Goal: Communication & Community: Answer question/provide support

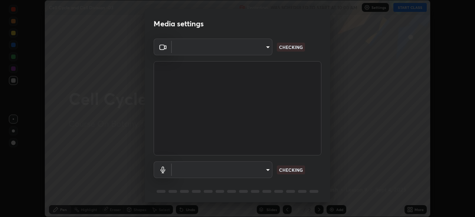
scroll to position [217, 475]
type input "b0e84f93268a6bc6c10e964920e8257ae587a14dfbb6e1f0eed47ef9ac306ae8"
click at [265, 168] on body "Erase all Cell Cycle and Cell Division -03 Recording WAS SCHEDULED TO START AT …" at bounding box center [237, 108] width 475 height 217
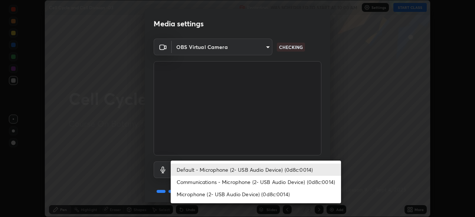
click at [262, 181] on li "Communications - Microphone (2- USB Audio Device) (0d8c:0014)" at bounding box center [256, 182] width 170 height 12
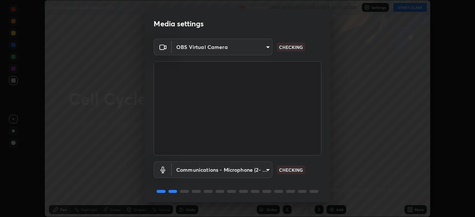
click at [266, 171] on body "Erase all Cell Cycle and Cell Division -03 Recording WAS SCHEDULED TO START AT …" at bounding box center [237, 108] width 475 height 217
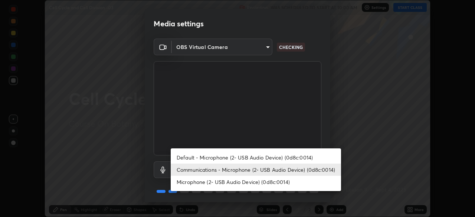
click at [261, 157] on li "Default - Microphone (2- USB Audio Device) (0d8c:0014)" at bounding box center [256, 157] width 170 height 12
type input "default"
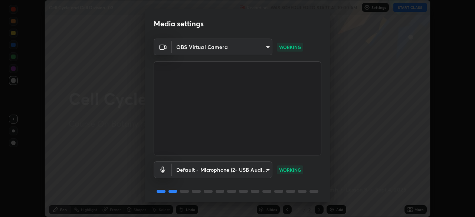
scroll to position [26, 0]
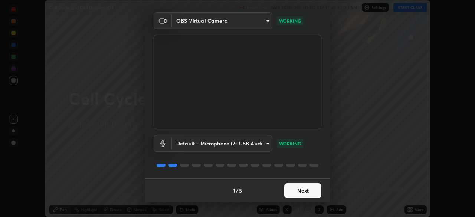
click at [303, 189] on button "Next" at bounding box center [302, 190] width 37 height 15
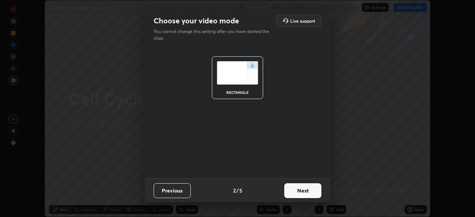
scroll to position [0, 0]
click at [300, 190] on button "Next" at bounding box center [302, 190] width 37 height 15
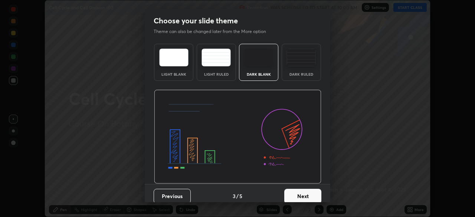
click at [300, 194] on button "Next" at bounding box center [302, 196] width 37 height 15
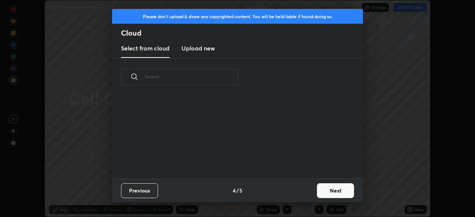
click at [324, 189] on button "Next" at bounding box center [335, 190] width 37 height 15
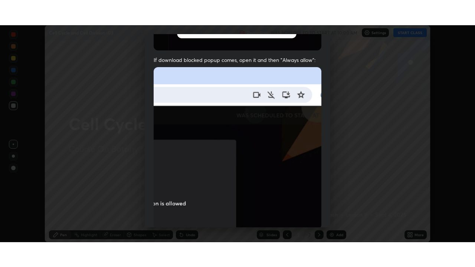
scroll to position [178, 0]
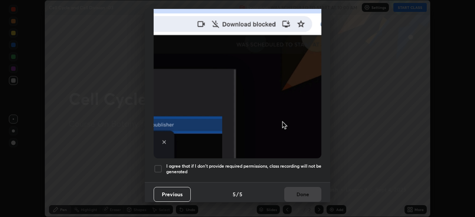
click at [159, 165] on div at bounding box center [158, 168] width 9 height 9
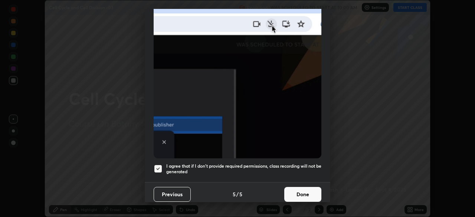
click at [295, 191] on button "Done" at bounding box center [302, 194] width 37 height 15
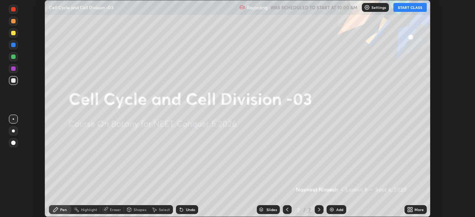
click at [410, 210] on icon at bounding box center [411, 211] width 2 height 2
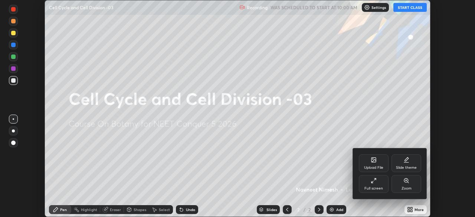
click at [370, 182] on icon at bounding box center [373, 181] width 6 height 6
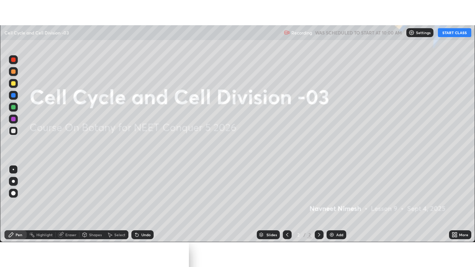
scroll to position [267, 475]
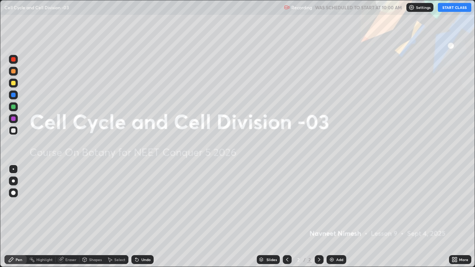
click at [445, 9] on button "START CLASS" at bounding box center [454, 7] width 33 height 9
click at [334, 217] on div "Add" at bounding box center [336, 259] width 20 height 9
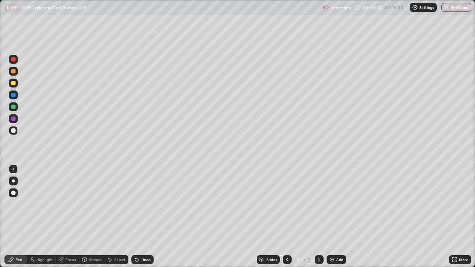
click at [14, 194] on div at bounding box center [13, 193] width 4 height 4
click at [13, 107] on div at bounding box center [13, 107] width 4 height 4
click at [13, 132] on div at bounding box center [13, 130] width 4 height 4
click at [13, 74] on div at bounding box center [13, 71] width 9 height 9
click at [13, 119] on div at bounding box center [13, 118] width 4 height 4
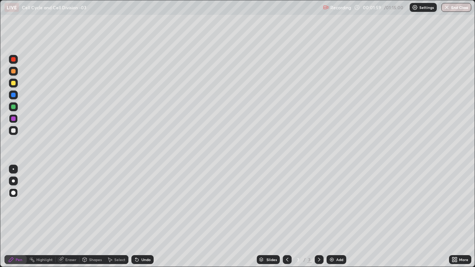
click at [135, 217] on icon at bounding box center [136, 259] width 3 height 3
click at [15, 132] on div at bounding box center [13, 130] width 4 height 4
click at [135, 217] on icon at bounding box center [135, 258] width 1 height 1
click at [14, 118] on div at bounding box center [13, 118] width 4 height 4
click at [13, 95] on div at bounding box center [13, 95] width 4 height 4
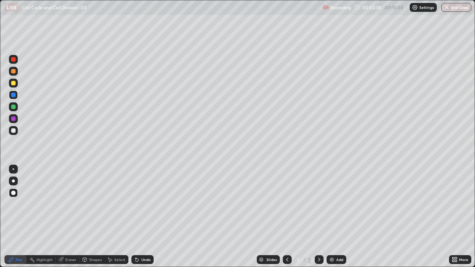
click at [14, 132] on div at bounding box center [13, 130] width 4 height 4
click at [14, 71] on div at bounding box center [13, 71] width 4 height 4
click at [13, 95] on div at bounding box center [13, 95] width 4 height 4
click at [14, 118] on div at bounding box center [13, 118] width 4 height 4
click at [15, 97] on div at bounding box center [13, 94] width 9 height 9
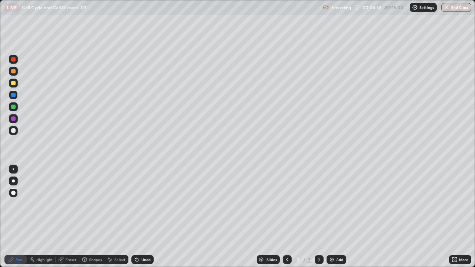
click at [16, 131] on div at bounding box center [13, 130] width 9 height 9
click at [334, 217] on img at bounding box center [332, 260] width 6 height 6
click at [13, 86] on div at bounding box center [13, 83] width 9 height 9
click at [13, 119] on div at bounding box center [13, 118] width 4 height 4
click at [14, 131] on div at bounding box center [13, 130] width 4 height 4
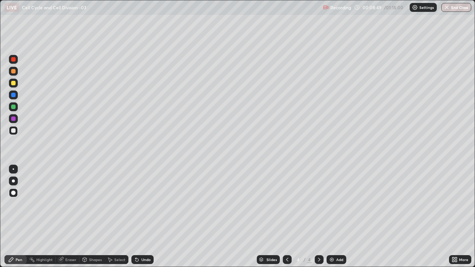
click at [13, 83] on div at bounding box center [13, 83] width 4 height 4
click at [14, 119] on div at bounding box center [13, 118] width 4 height 4
click at [16, 132] on div at bounding box center [13, 130] width 9 height 9
click at [15, 84] on div at bounding box center [13, 83] width 4 height 4
click at [13, 118] on div at bounding box center [13, 118] width 4 height 4
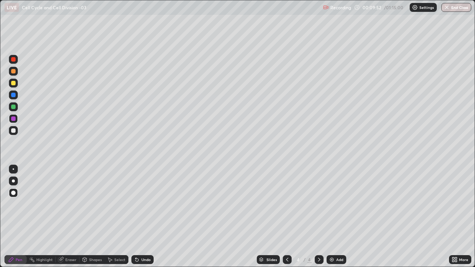
click at [14, 132] on div at bounding box center [13, 130] width 4 height 4
click at [14, 109] on div at bounding box center [13, 106] width 9 height 9
click at [135, 217] on icon at bounding box center [135, 258] width 1 height 1
click at [135, 217] on icon at bounding box center [136, 259] width 3 height 3
click at [135, 217] on icon at bounding box center [135, 258] width 1 height 1
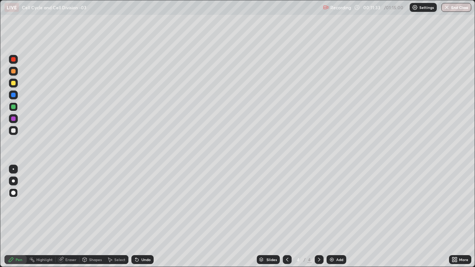
click at [135, 217] on icon at bounding box center [135, 258] width 1 height 1
click at [13, 131] on div at bounding box center [13, 130] width 4 height 4
click at [13, 132] on div at bounding box center [13, 130] width 4 height 4
click at [334, 217] on div "Add" at bounding box center [336, 259] width 20 height 9
click at [13, 72] on div at bounding box center [13, 71] width 4 height 4
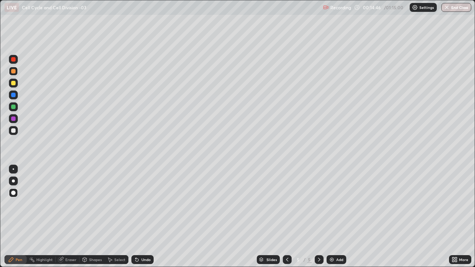
click at [13, 132] on div at bounding box center [13, 130] width 4 height 4
click at [15, 132] on div at bounding box center [13, 130] width 4 height 4
click at [14, 131] on div at bounding box center [13, 130] width 4 height 4
click at [14, 132] on div at bounding box center [13, 130] width 4 height 4
click at [13, 94] on div at bounding box center [13, 95] width 4 height 4
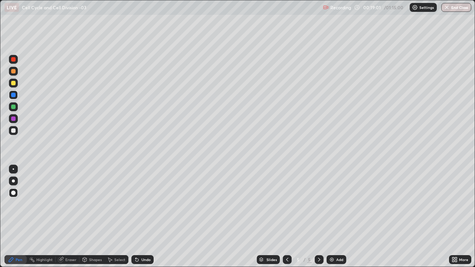
click at [16, 131] on div at bounding box center [13, 130] width 9 height 9
click at [16, 109] on div at bounding box center [13, 106] width 9 height 9
click at [15, 131] on div at bounding box center [13, 130] width 4 height 4
click at [14, 119] on div at bounding box center [13, 118] width 4 height 4
click at [139, 217] on div "Undo" at bounding box center [142, 259] width 22 height 9
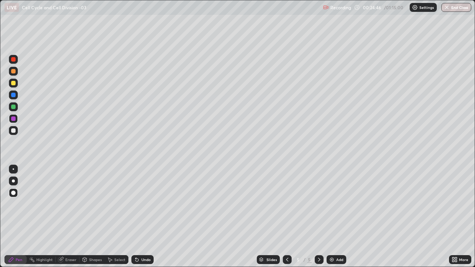
click at [14, 131] on div at bounding box center [13, 130] width 4 height 4
click at [333, 217] on div "Add" at bounding box center [336, 259] width 20 height 9
click at [13, 73] on div at bounding box center [13, 71] width 4 height 4
click at [15, 108] on div at bounding box center [13, 107] width 4 height 4
click at [12, 83] on div at bounding box center [13, 83] width 4 height 4
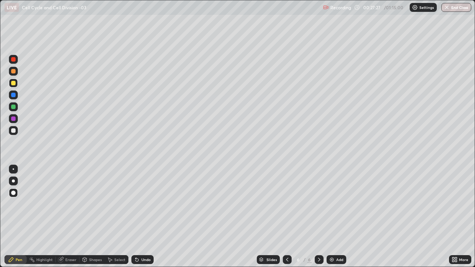
click at [16, 109] on div at bounding box center [13, 106] width 9 height 9
click at [15, 86] on div at bounding box center [13, 83] width 9 height 9
click at [135, 217] on icon at bounding box center [136, 259] width 3 height 3
click at [15, 132] on div at bounding box center [13, 130] width 4 height 4
click at [14, 83] on div at bounding box center [13, 83] width 4 height 4
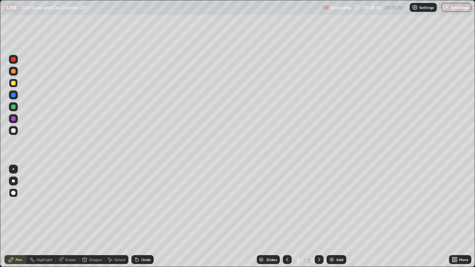
click at [70, 217] on div "Eraser" at bounding box center [70, 260] width 11 height 4
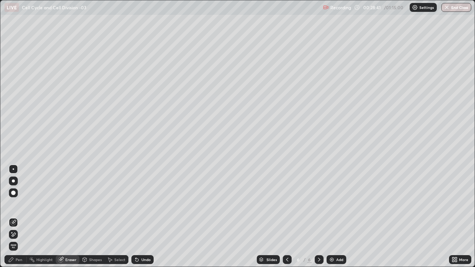
click at [19, 217] on div "Pen" at bounding box center [19, 260] width 7 height 4
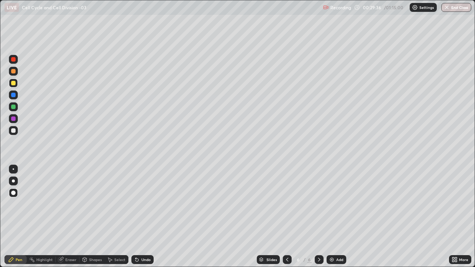
click at [74, 217] on div "Eraser" at bounding box center [68, 259] width 24 height 9
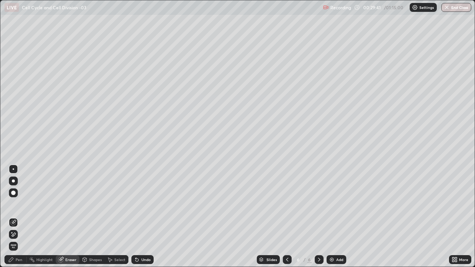
click at [15, 217] on icon at bounding box center [13, 234] width 6 height 6
click at [13, 217] on icon at bounding box center [14, 222] width 4 height 4
click at [23, 217] on div "Pen" at bounding box center [15, 259] width 22 height 9
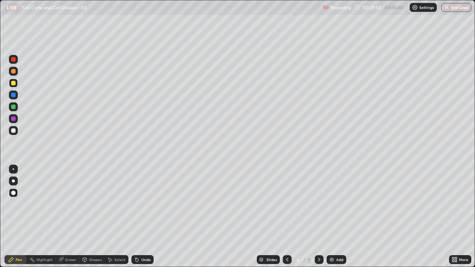
click at [135, 217] on icon at bounding box center [135, 258] width 1 height 1
click at [16, 131] on div at bounding box center [13, 130] width 9 height 9
click at [15, 109] on div at bounding box center [13, 107] width 4 height 4
click at [14, 131] on div at bounding box center [13, 130] width 4 height 4
click at [333, 217] on img at bounding box center [332, 260] width 6 height 6
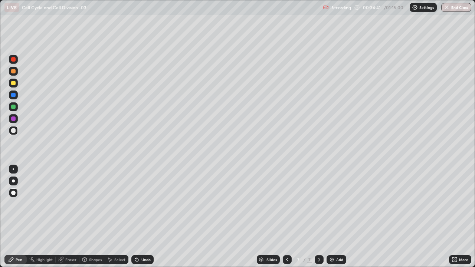
click at [14, 119] on div at bounding box center [13, 118] width 4 height 4
click at [12, 73] on div at bounding box center [13, 71] width 4 height 4
click at [13, 96] on div at bounding box center [13, 95] width 4 height 4
click at [13, 108] on div at bounding box center [13, 107] width 4 height 4
click at [135, 217] on icon at bounding box center [135, 258] width 1 height 1
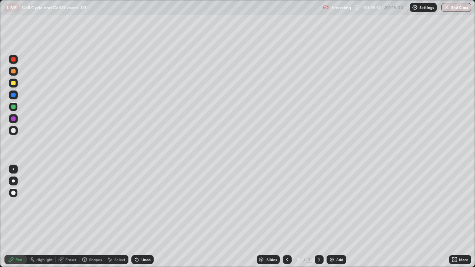
click at [135, 217] on icon at bounding box center [135, 258] width 1 height 1
click at [138, 217] on icon at bounding box center [137, 260] width 6 height 6
click at [15, 96] on div at bounding box center [13, 95] width 4 height 4
click at [14, 83] on div at bounding box center [13, 83] width 4 height 4
click at [13, 72] on div at bounding box center [13, 71] width 4 height 4
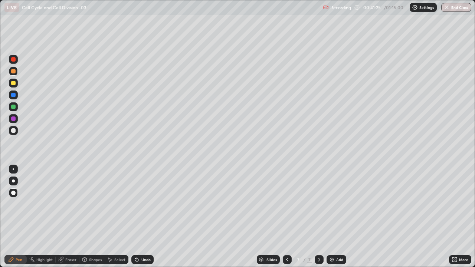
click at [333, 217] on img at bounding box center [332, 260] width 6 height 6
click at [14, 108] on div at bounding box center [13, 107] width 4 height 4
click at [14, 83] on div at bounding box center [13, 83] width 4 height 4
click at [94, 217] on div "Shapes" at bounding box center [95, 260] width 13 height 4
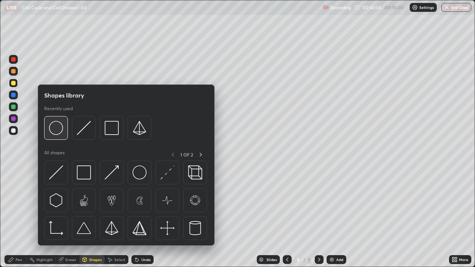
click at [58, 130] on img at bounding box center [56, 128] width 14 height 14
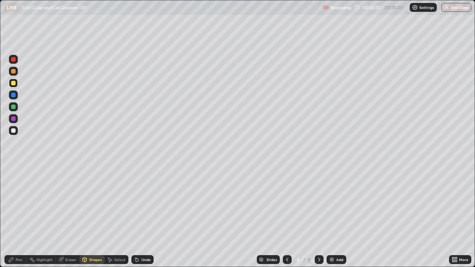
click at [135, 217] on icon at bounding box center [136, 259] width 3 height 3
click at [13, 119] on div at bounding box center [13, 118] width 4 height 4
click at [20, 217] on div "Pen" at bounding box center [19, 260] width 7 height 4
click at [68, 217] on div "Eraser" at bounding box center [70, 260] width 11 height 4
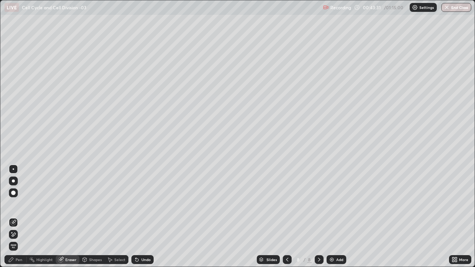
click at [22, 217] on div "Pen" at bounding box center [15, 259] width 22 height 9
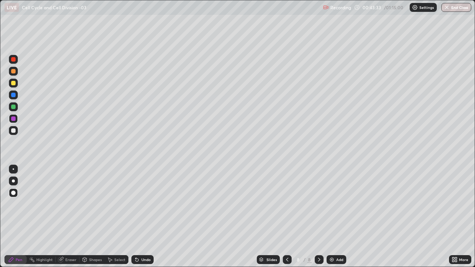
click at [14, 72] on div at bounding box center [13, 71] width 4 height 4
click at [13, 107] on div at bounding box center [13, 107] width 4 height 4
click at [17, 131] on div at bounding box center [13, 130] width 9 height 9
click at [14, 108] on div at bounding box center [13, 107] width 4 height 4
click at [15, 132] on div at bounding box center [13, 130] width 4 height 4
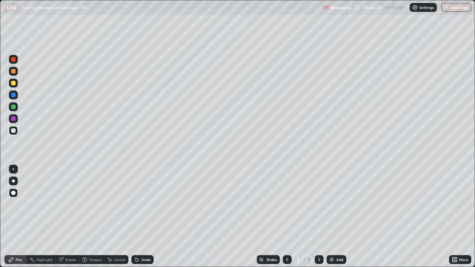
click at [138, 217] on icon at bounding box center [137, 260] width 6 height 6
click at [14, 132] on div at bounding box center [13, 130] width 4 height 4
click at [14, 96] on div at bounding box center [13, 95] width 4 height 4
click at [15, 130] on div at bounding box center [13, 130] width 4 height 4
click at [138, 217] on icon at bounding box center [137, 260] width 6 height 6
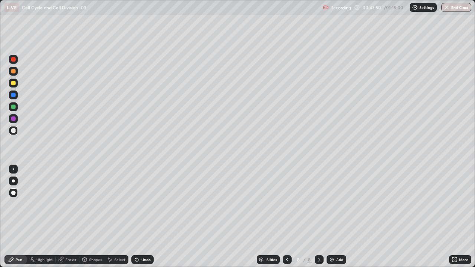
click at [135, 217] on icon at bounding box center [135, 258] width 1 height 1
click at [135, 217] on icon at bounding box center [136, 259] width 3 height 3
click at [135, 217] on icon at bounding box center [135, 258] width 1 height 1
click at [135, 217] on icon at bounding box center [137, 260] width 6 height 6
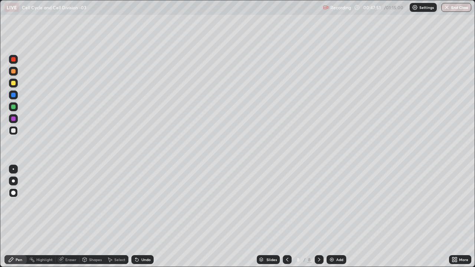
click at [135, 217] on icon at bounding box center [135, 258] width 1 height 1
click at [71, 217] on div "Eraser" at bounding box center [70, 260] width 11 height 4
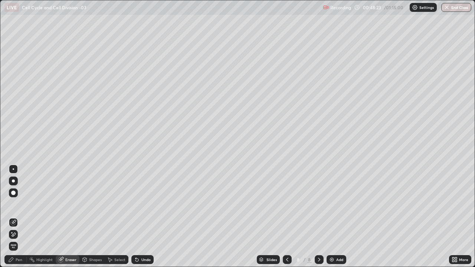
click at [14, 217] on icon at bounding box center [13, 234] width 6 height 6
click at [335, 217] on div "Add" at bounding box center [336, 259] width 20 height 9
click at [21, 217] on div "Pen" at bounding box center [15, 259] width 22 height 9
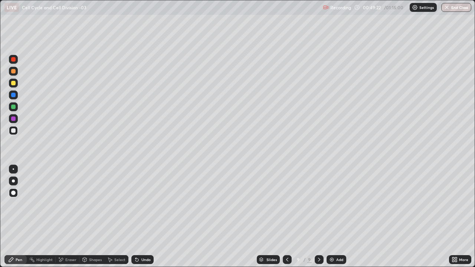
click at [14, 109] on div at bounding box center [13, 107] width 4 height 4
click at [286, 217] on icon at bounding box center [287, 260] width 2 height 4
click at [319, 217] on icon at bounding box center [319, 260] width 6 height 6
click at [14, 85] on div at bounding box center [13, 83] width 4 height 4
click at [93, 217] on div "Shapes" at bounding box center [95, 260] width 13 height 4
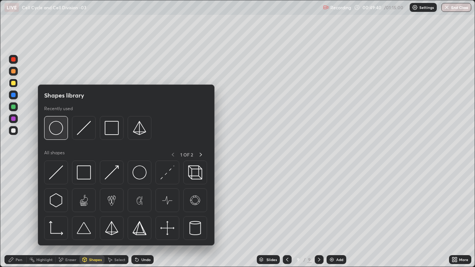
click at [58, 130] on img at bounding box center [56, 128] width 14 height 14
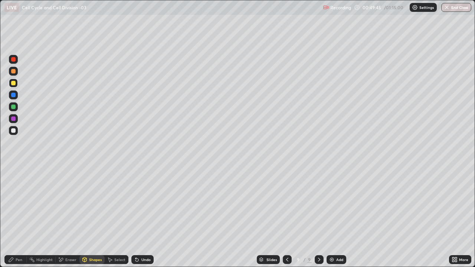
click at [14, 120] on div at bounding box center [13, 118] width 4 height 4
click at [68, 217] on div "Eraser" at bounding box center [68, 259] width 24 height 9
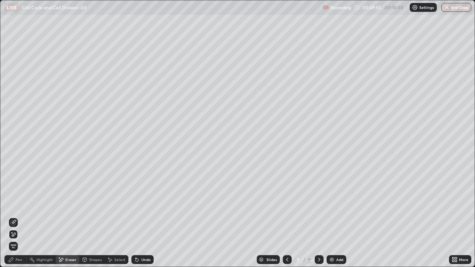
click at [16, 217] on icon at bounding box center [14, 222] width 4 height 4
click at [22, 217] on div "Pen" at bounding box center [15, 259] width 22 height 9
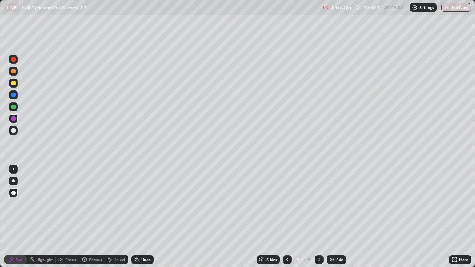
click at [13, 107] on div at bounding box center [13, 107] width 4 height 4
click at [15, 107] on div at bounding box center [13, 107] width 4 height 4
click at [14, 85] on div at bounding box center [13, 83] width 4 height 4
click at [13, 72] on div at bounding box center [13, 71] width 4 height 4
click at [13, 108] on div at bounding box center [13, 107] width 4 height 4
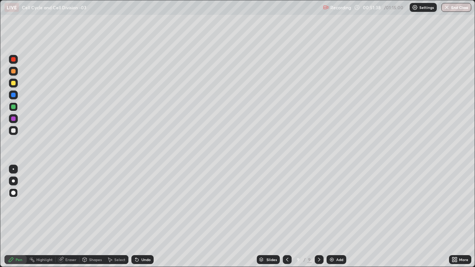
click at [135, 217] on icon at bounding box center [135, 258] width 1 height 1
click at [14, 180] on div at bounding box center [13, 181] width 9 height 9
click at [135, 217] on icon at bounding box center [135, 258] width 1 height 1
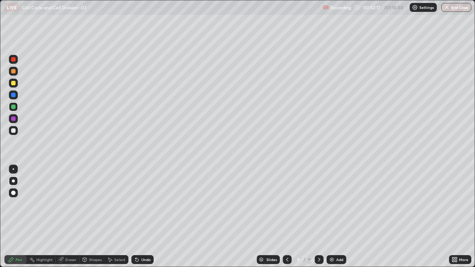
click at [14, 98] on div at bounding box center [13, 94] width 9 height 9
click at [69, 217] on div "Eraser" at bounding box center [70, 260] width 11 height 4
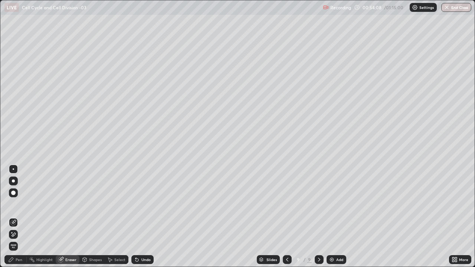
click at [14, 217] on icon at bounding box center [14, 235] width 4 height 4
click at [22, 217] on div "Pen" at bounding box center [15, 259] width 22 height 9
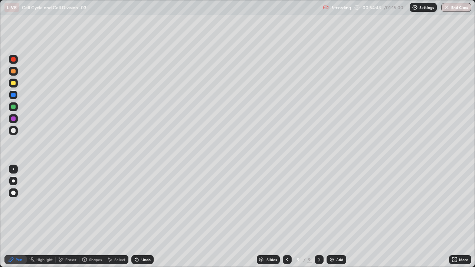
click at [13, 98] on div at bounding box center [13, 94] width 9 height 9
click at [135, 217] on icon at bounding box center [135, 258] width 1 height 1
click at [14, 99] on div at bounding box center [13, 94] width 9 height 9
click at [14, 193] on div at bounding box center [13, 193] width 4 height 4
click at [13, 131] on div at bounding box center [13, 130] width 4 height 4
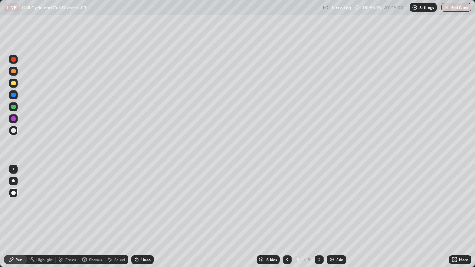
click at [14, 83] on div at bounding box center [13, 83] width 4 height 4
click at [14, 132] on div at bounding box center [13, 130] width 4 height 4
click at [69, 217] on div "Eraser" at bounding box center [70, 260] width 11 height 4
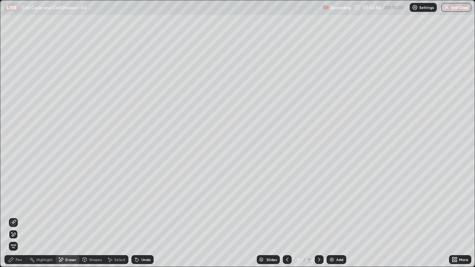
click at [15, 217] on icon at bounding box center [13, 234] width 6 height 6
click at [141, 217] on div "Undo" at bounding box center [142, 259] width 22 height 9
click at [21, 217] on div "Pen" at bounding box center [19, 260] width 7 height 4
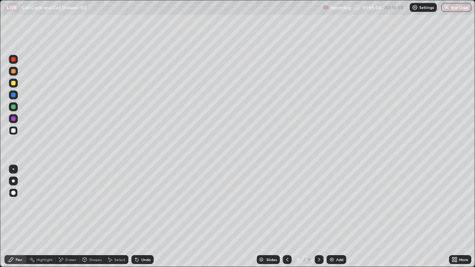
click at [333, 217] on img at bounding box center [332, 260] width 6 height 6
click at [13, 109] on div at bounding box center [13, 107] width 4 height 4
click at [15, 132] on div at bounding box center [13, 130] width 4 height 4
click at [13, 131] on div at bounding box center [13, 130] width 4 height 4
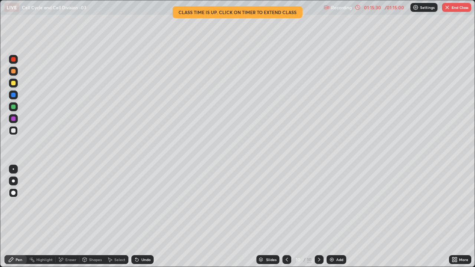
click at [286, 217] on icon at bounding box center [287, 260] width 6 height 6
click at [287, 217] on div at bounding box center [286, 259] width 9 height 9
click at [283, 217] on div at bounding box center [286, 259] width 9 height 9
click at [286, 217] on icon at bounding box center [287, 260] width 6 height 6
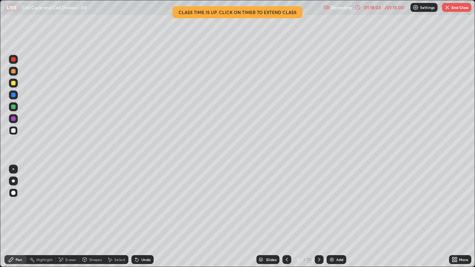
click at [288, 217] on icon at bounding box center [287, 260] width 6 height 6
click at [285, 217] on icon at bounding box center [287, 260] width 6 height 6
click at [287, 217] on icon at bounding box center [287, 260] width 6 height 6
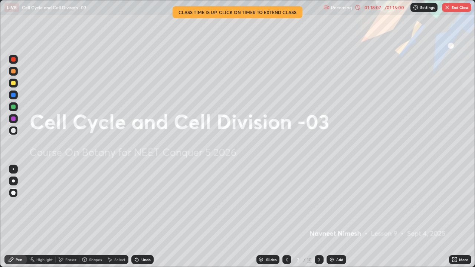
click at [314, 217] on div at bounding box center [318, 259] width 9 height 9
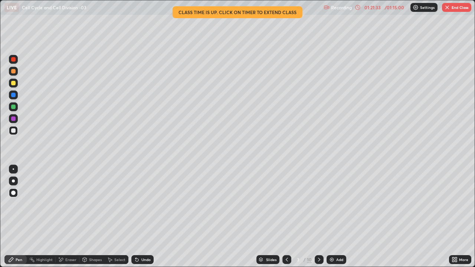
click at [317, 217] on icon at bounding box center [319, 260] width 6 height 6
click at [319, 217] on icon at bounding box center [319, 260] width 6 height 6
click at [318, 217] on icon at bounding box center [319, 260] width 6 height 6
click at [286, 217] on icon at bounding box center [287, 260] width 6 height 6
click at [449, 10] on button "End Class" at bounding box center [456, 7] width 29 height 9
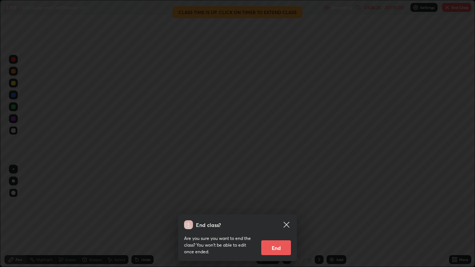
click at [273, 217] on button "End" at bounding box center [276, 247] width 30 height 15
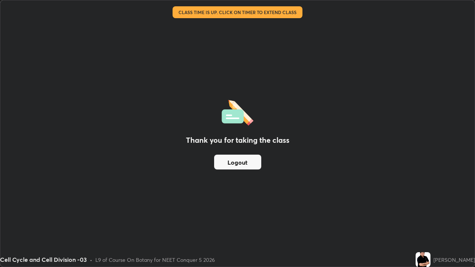
click at [251, 163] on button "Logout" at bounding box center [237, 162] width 47 height 15
